Goal: Transaction & Acquisition: Purchase product/service

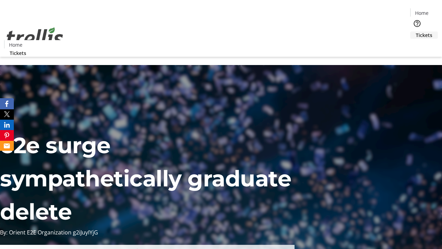
click at [416, 31] on span "Tickets" at bounding box center [424, 34] width 17 height 7
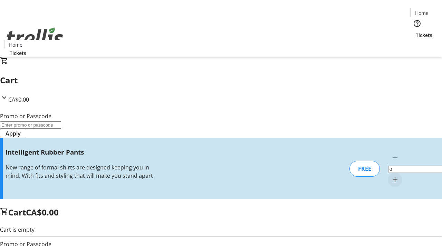
click at [391, 175] on mat-icon "Increment by one" at bounding box center [395, 179] width 8 height 8
type input "1"
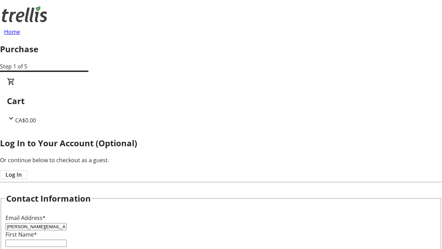
type input "[PERSON_NAME][EMAIL_ADDRESS][DOMAIN_NAME]"
type input "[PERSON_NAME]"
